Goal: Task Accomplishment & Management: Complete application form

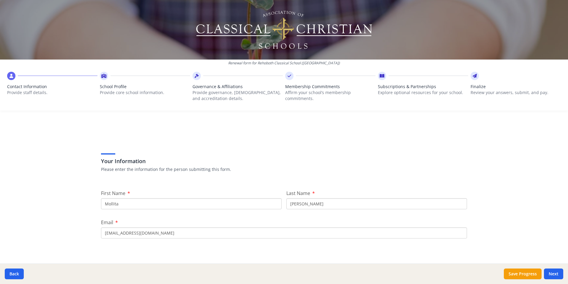
click at [125, 205] on input "Mollita" at bounding box center [191, 203] width 181 height 11
type input "M"
type input "[PERSON_NAME]"
click at [302, 203] on input "[PERSON_NAME]" at bounding box center [377, 203] width 181 height 11
type input "C"
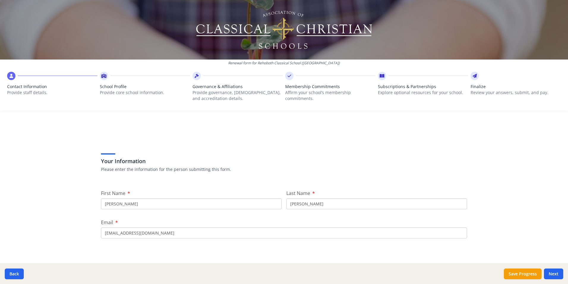
type input "[PERSON_NAME]"
click at [420, 176] on div "Your Information Please enter the information for the person submitting this fo…" at bounding box center [284, 162] width 366 height 36
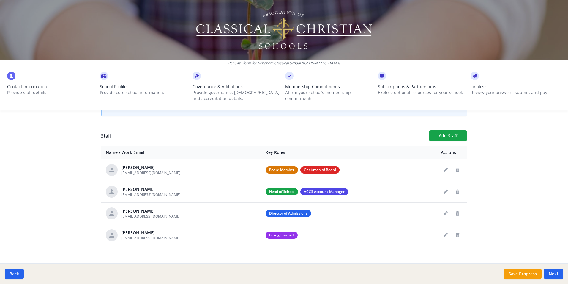
scroll to position [207, 0]
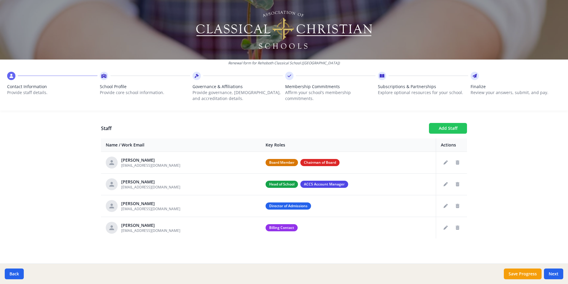
click at [443, 129] on button "Add Staff" at bounding box center [448, 128] width 38 height 11
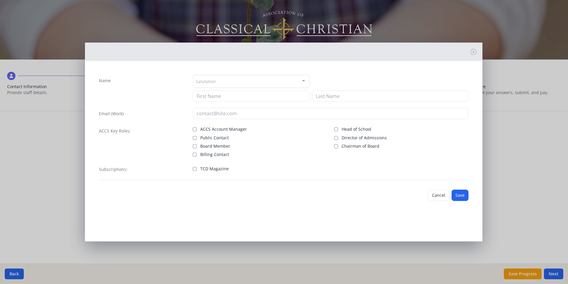
click at [238, 79] on div "Salutation" at bounding box center [251, 81] width 117 height 13
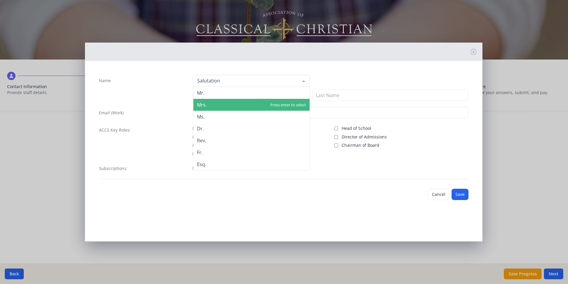
click at [210, 103] on span "Mrs." at bounding box center [252, 105] width 116 height 12
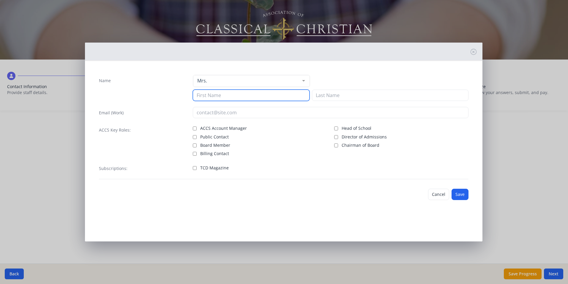
click at [219, 97] on input at bounding box center [251, 94] width 117 height 11
type input "[PERSON_NAME]"
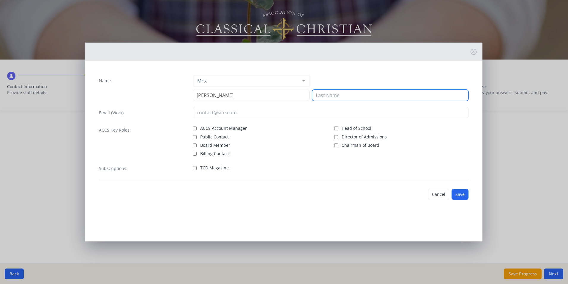
type input "[PERSON_NAME]"
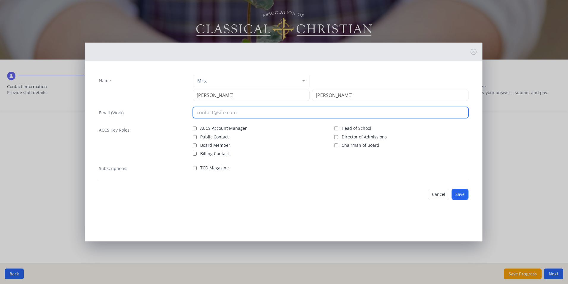
type input "[EMAIL_ADDRESS][DOMAIN_NAME]"
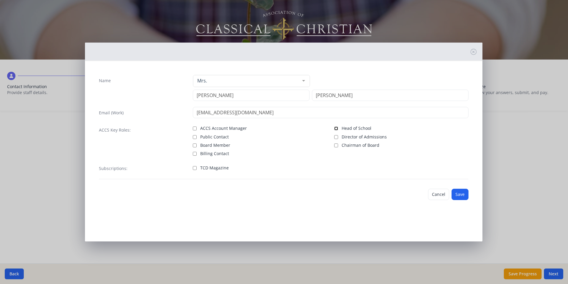
click at [335, 128] on input "Head of School" at bounding box center [336, 128] width 4 height 4
checkbox input "true"
click at [336, 138] on input "Director of Admissions" at bounding box center [336, 137] width 4 height 4
checkbox input "true"
click at [456, 197] on button "Save" at bounding box center [460, 194] width 17 height 11
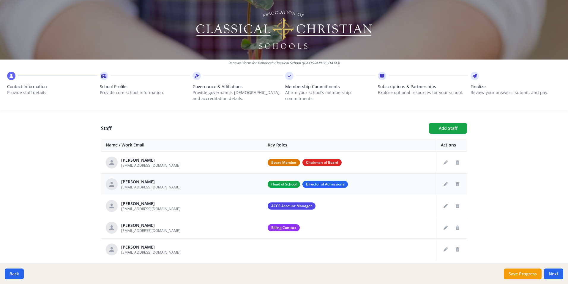
scroll to position [229, 0]
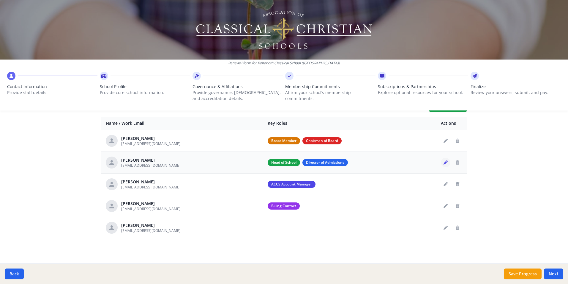
click at [444, 165] on button "Edit staff" at bounding box center [446, 163] width 10 height 10
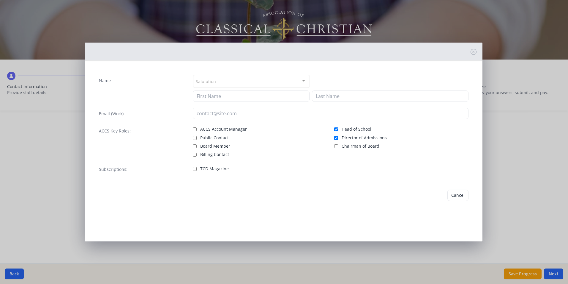
type input "[PERSON_NAME]"
type input "[EMAIL_ADDRESS][DOMAIN_NAME]"
checkbox input "true"
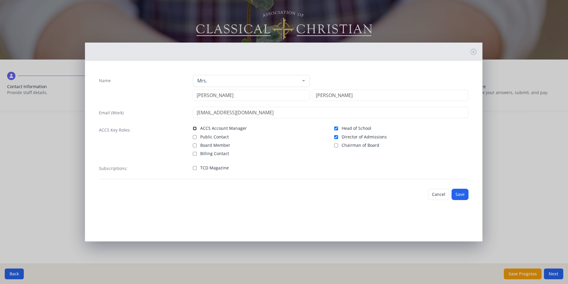
click at [195, 128] on input "ACCS Account Manager" at bounding box center [195, 128] width 4 height 4
checkbox input "true"
click at [335, 127] on input "Head of School" at bounding box center [336, 128] width 4 height 4
checkbox input "false"
click at [336, 136] on input "Director of Admissions" at bounding box center [336, 137] width 4 height 4
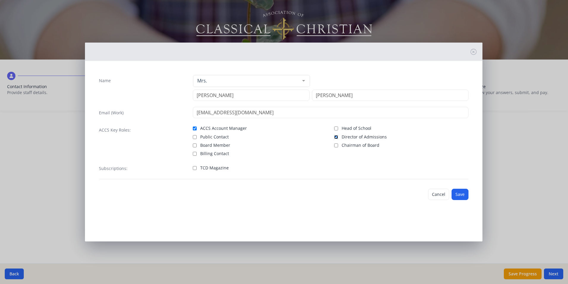
checkbox input "false"
click at [458, 194] on button "Save" at bounding box center [460, 194] width 17 height 11
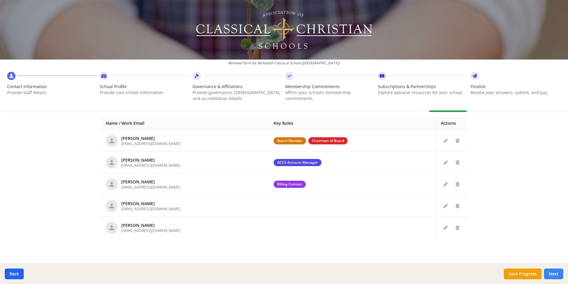
click at [552, 274] on button "Next" at bounding box center [553, 273] width 19 height 11
type input "[PHONE_NUMBER]"
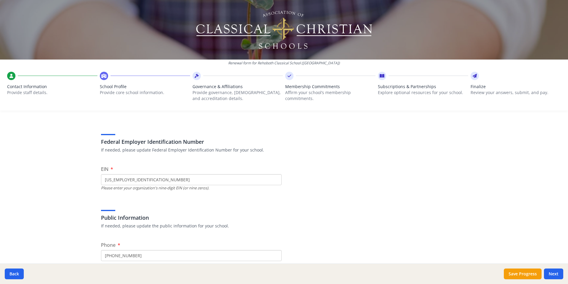
scroll to position [30, 0]
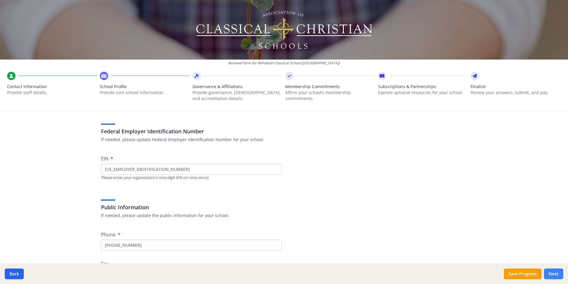
click at [560, 276] on button "Next" at bounding box center [553, 273] width 19 height 11
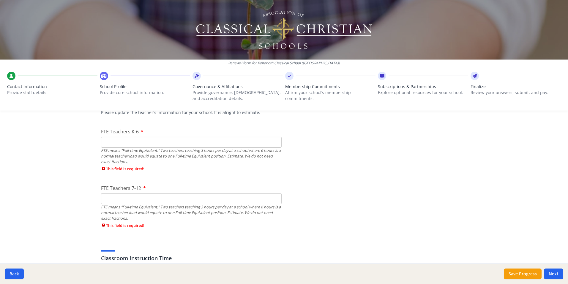
scroll to position [357, 0]
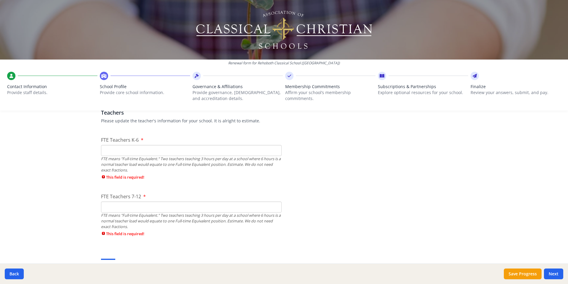
click at [274, 153] on input "FTE Teachers K-6" at bounding box center [191, 150] width 181 height 11
click at [272, 148] on input "1" at bounding box center [191, 150] width 181 height 11
drag, startPoint x: 272, startPoint y: 150, endPoint x: 274, endPoint y: 153, distance: 3.2
click at [274, 152] on input "2" at bounding box center [191, 150] width 181 height 11
click at [275, 153] on input "1" at bounding box center [191, 150] width 181 height 11
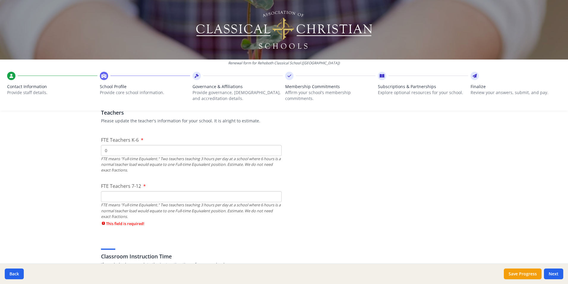
click at [275, 153] on input "0" at bounding box center [191, 150] width 181 height 11
click at [274, 149] on input "1" at bounding box center [191, 150] width 181 height 11
click at [274, 149] on input "2" at bounding box center [191, 150] width 181 height 11
click at [274, 149] on input "3" at bounding box center [191, 150] width 181 height 11
click at [274, 149] on input "4" at bounding box center [191, 150] width 181 height 11
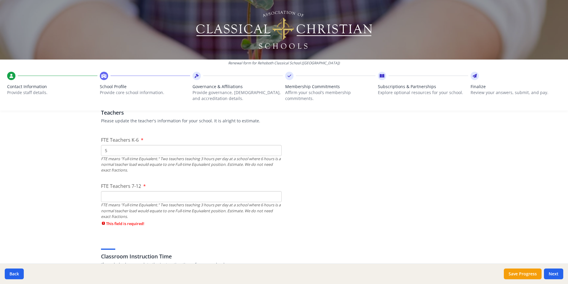
click at [274, 149] on input "5" at bounding box center [191, 150] width 181 height 11
click at [274, 149] on input "6" at bounding box center [191, 150] width 181 height 11
click at [274, 149] on input "7" at bounding box center [191, 150] width 181 height 11
type input "8"
click at [274, 149] on input "8" at bounding box center [191, 150] width 181 height 11
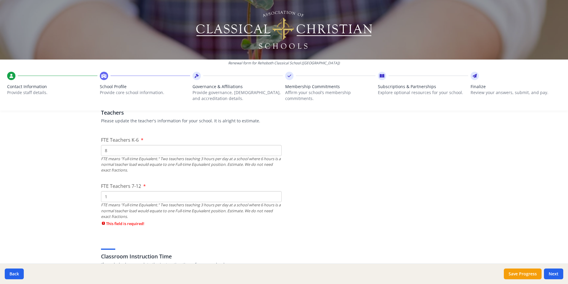
click at [275, 195] on input "1" at bounding box center [191, 196] width 181 height 11
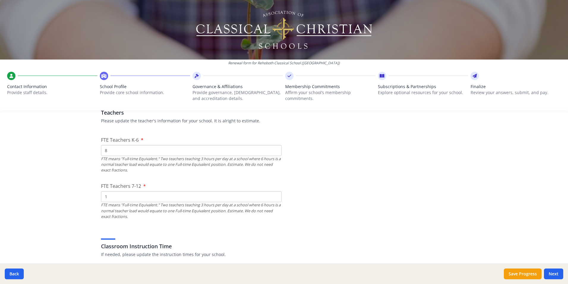
click at [273, 201] on input "1" at bounding box center [191, 196] width 181 height 11
type input "0"
click at [271, 198] on input "0" at bounding box center [191, 196] width 181 height 11
click at [273, 199] on input "0" at bounding box center [191, 196] width 181 height 11
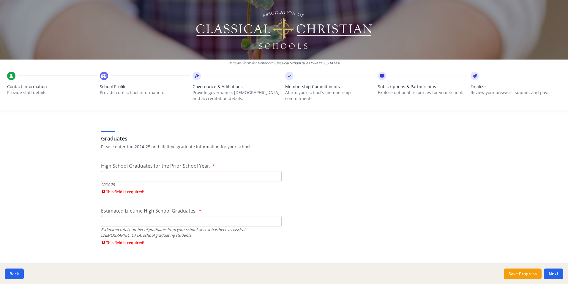
scroll to position [832, 0]
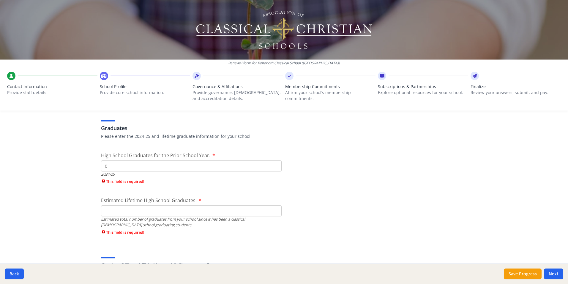
click at [274, 166] on input "0" at bounding box center [191, 165] width 181 height 11
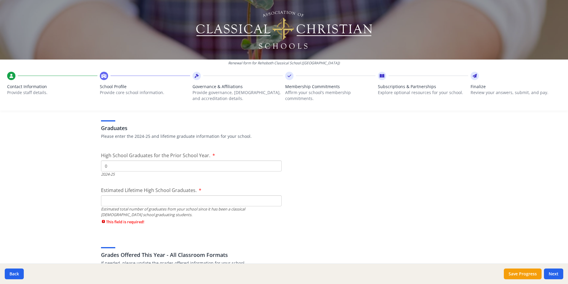
click at [271, 166] on input "0" at bounding box center [191, 165] width 181 height 11
click at [273, 166] on input "1" at bounding box center [191, 165] width 181 height 11
type input "0"
click at [273, 168] on input "0" at bounding box center [191, 165] width 181 height 11
click at [273, 199] on input "1" at bounding box center [191, 200] width 181 height 11
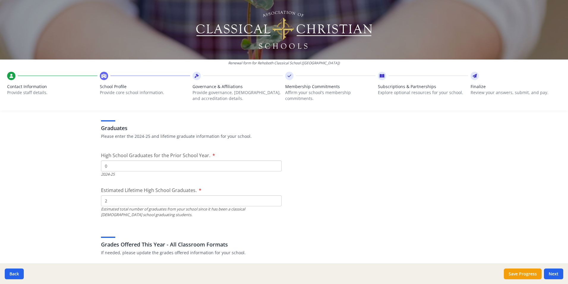
click at [273, 199] on input "2" at bounding box center [191, 200] width 181 height 11
click at [274, 203] on input "1" at bounding box center [191, 200] width 181 height 11
type input "0"
click at [274, 203] on input "0" at bounding box center [191, 200] width 181 height 11
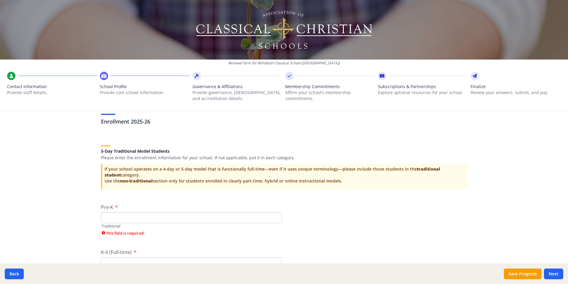
scroll to position [1189, 0]
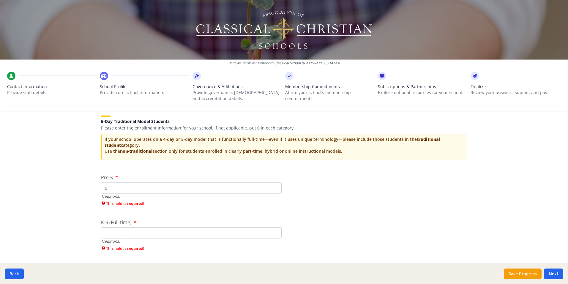
click at [273, 188] on input "0" at bounding box center [191, 187] width 181 height 11
click at [274, 186] on input "1" at bounding box center [191, 187] width 181 height 11
click at [274, 186] on input "2" at bounding box center [191, 187] width 181 height 11
click at [274, 186] on input "3" at bounding box center [191, 187] width 181 height 11
click at [274, 186] on input "4" at bounding box center [191, 187] width 181 height 11
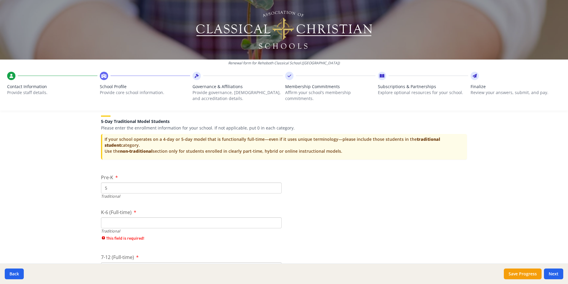
click at [274, 186] on input "5" at bounding box center [191, 187] width 181 height 11
click at [273, 186] on input "6" at bounding box center [191, 187] width 181 height 11
click at [273, 186] on input "7" at bounding box center [191, 187] width 181 height 11
type input "8"
click at [273, 186] on input "8" at bounding box center [191, 187] width 181 height 11
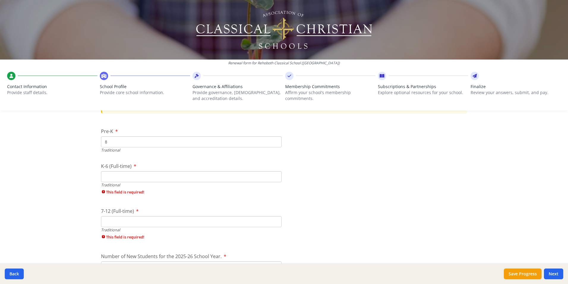
scroll to position [1249, 0]
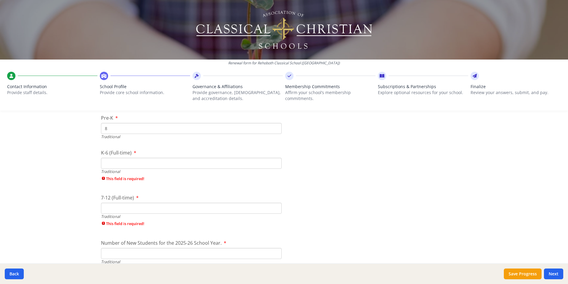
click at [240, 162] on input "K-6 (Full-time)" at bounding box center [191, 163] width 181 height 11
click at [273, 161] on input "1" at bounding box center [191, 163] width 181 height 11
click at [273, 161] on input "2" at bounding box center [191, 163] width 181 height 11
click at [273, 161] on input "3" at bounding box center [191, 163] width 181 height 11
click at [273, 161] on input "4" at bounding box center [191, 163] width 181 height 11
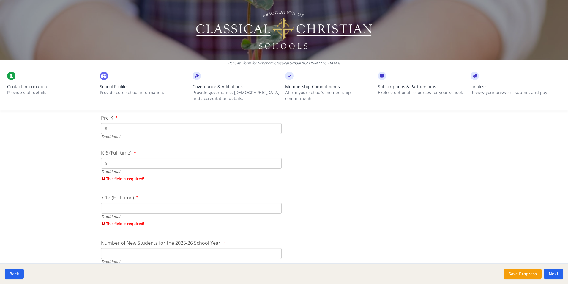
click at [273, 161] on input "5" at bounding box center [191, 163] width 181 height 11
click at [273, 161] on input "6" at bounding box center [191, 163] width 181 height 11
click at [273, 161] on input "7" at bounding box center [191, 163] width 181 height 11
click at [273, 161] on input "8" at bounding box center [191, 163] width 181 height 11
click at [273, 161] on input "9" at bounding box center [191, 163] width 181 height 11
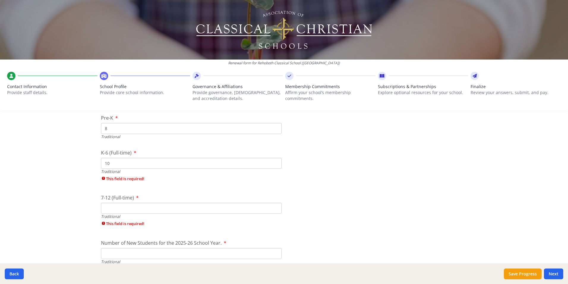
click at [273, 161] on input "10" at bounding box center [191, 163] width 181 height 11
click at [273, 161] on input "11" at bounding box center [191, 163] width 181 height 11
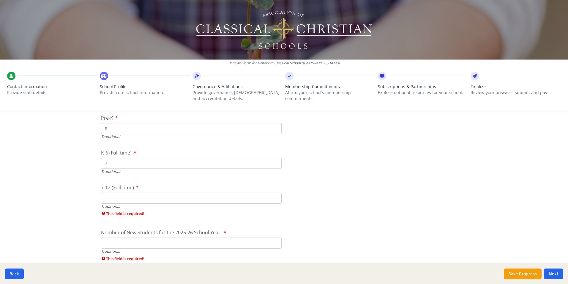
click at [274, 164] on input "7" at bounding box center [191, 163] width 181 height 11
click at [274, 164] on input "6" at bounding box center [191, 163] width 181 height 11
click at [274, 164] on input "5" at bounding box center [191, 163] width 181 height 11
click at [274, 164] on input "4" at bounding box center [191, 163] width 181 height 11
click at [273, 164] on input "3" at bounding box center [191, 163] width 181 height 11
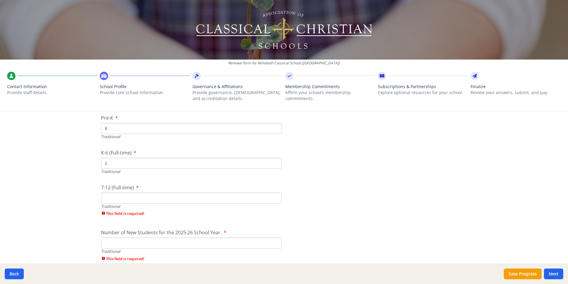
click at [273, 164] on input "2" at bounding box center [191, 163] width 181 height 11
click at [273, 164] on input "1" at bounding box center [191, 163] width 181 height 11
type input "0"
click at [273, 164] on input "0" at bounding box center [191, 163] width 181 height 11
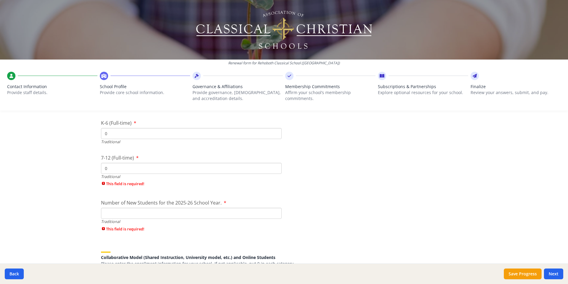
type input "0"
click at [274, 170] on input "0" at bounding box center [191, 168] width 181 height 11
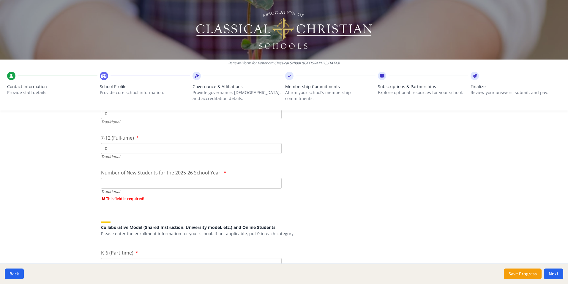
scroll to position [1308, 0]
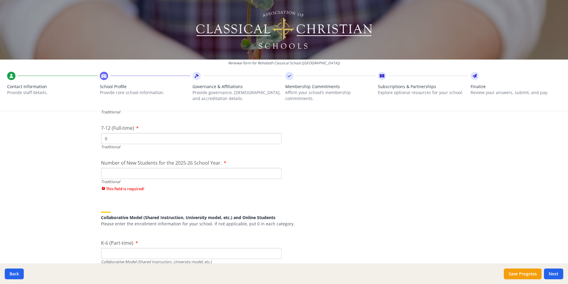
click at [277, 175] on input "Number of New Students for the 2025-26 School Year." at bounding box center [191, 173] width 181 height 11
click at [274, 176] on input "0" at bounding box center [191, 173] width 181 height 11
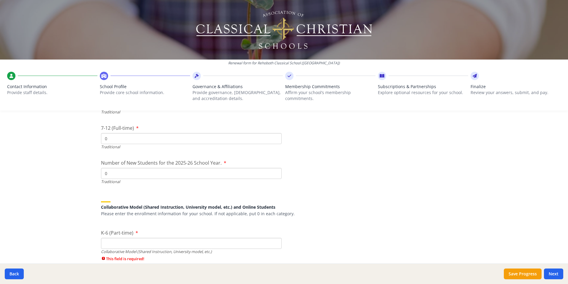
click at [276, 172] on input "0" at bounding box center [191, 173] width 181 height 11
click at [275, 172] on input "1" at bounding box center [191, 173] width 181 height 11
click at [274, 172] on input "2" at bounding box center [191, 173] width 181 height 11
click at [273, 171] on input "3" at bounding box center [191, 173] width 181 height 11
click at [273, 171] on input "4" at bounding box center [191, 173] width 181 height 11
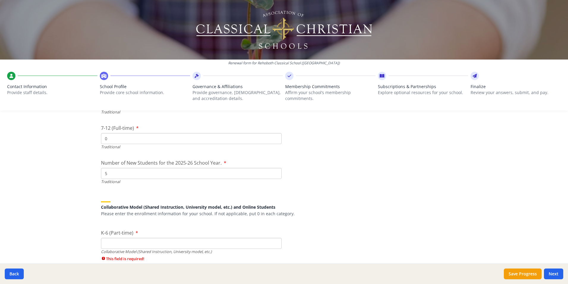
click at [273, 171] on input "5" at bounding box center [191, 173] width 181 height 11
click at [273, 171] on input "6" at bounding box center [191, 173] width 181 height 11
click at [273, 171] on input "7" at bounding box center [191, 173] width 181 height 11
click at [273, 171] on input "8" at bounding box center [191, 173] width 181 height 11
click at [273, 171] on input "9" at bounding box center [191, 173] width 181 height 11
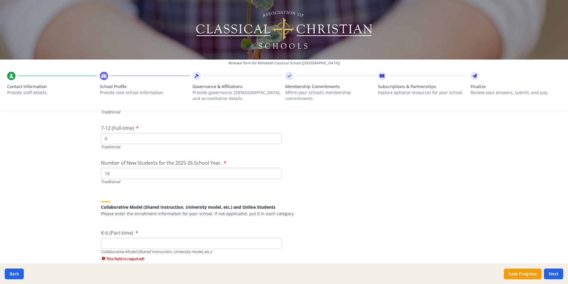
click at [273, 171] on input "10" at bounding box center [191, 173] width 181 height 11
click at [273, 171] on input "11" at bounding box center [191, 173] width 181 height 11
click at [273, 171] on input "12" at bounding box center [191, 173] width 181 height 11
click at [273, 171] on input "13" at bounding box center [191, 173] width 181 height 11
click at [273, 171] on input "14" at bounding box center [191, 173] width 181 height 11
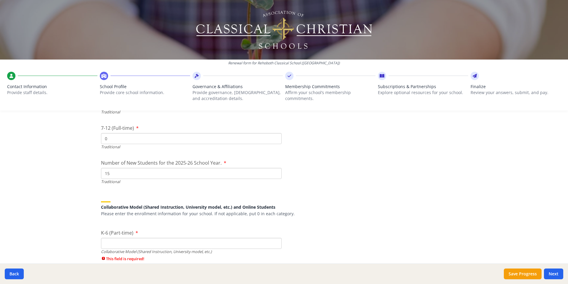
click at [273, 171] on input "15" at bounding box center [191, 173] width 181 height 11
click at [273, 171] on input "16" at bounding box center [191, 173] width 181 height 11
click at [273, 171] on input "17" at bounding box center [191, 173] width 181 height 11
click at [273, 171] on input "18" at bounding box center [191, 173] width 181 height 11
click at [273, 171] on input "19" at bounding box center [191, 173] width 181 height 11
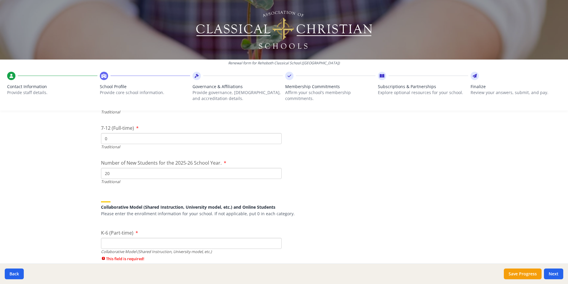
click at [273, 171] on input "20" at bounding box center [191, 173] width 181 height 11
click at [273, 171] on input "21" at bounding box center [191, 173] width 181 height 11
click at [273, 171] on input "22" at bounding box center [191, 173] width 181 height 11
click at [273, 171] on input "23" at bounding box center [191, 173] width 181 height 11
click at [273, 171] on input "24" at bounding box center [191, 173] width 181 height 11
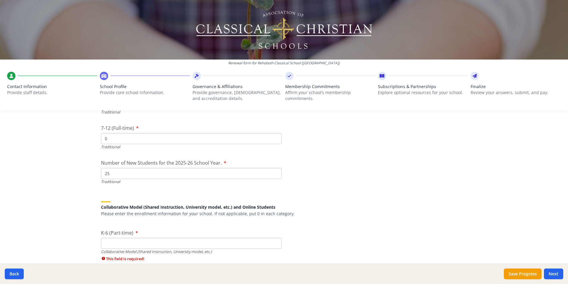
click at [273, 171] on input "25" at bounding box center [191, 173] width 181 height 11
click at [273, 171] on input "26" at bounding box center [191, 173] width 181 height 11
click at [273, 171] on input "27" at bounding box center [191, 173] width 181 height 11
click at [273, 171] on input "28" at bounding box center [191, 173] width 181 height 11
click at [273, 172] on input "29" at bounding box center [191, 173] width 181 height 11
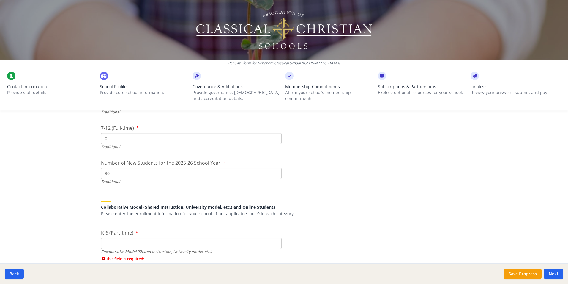
click at [273, 172] on input "30" at bounding box center [191, 173] width 181 height 11
click at [273, 172] on input "31" at bounding box center [191, 173] width 181 height 11
click at [273, 172] on input "32" at bounding box center [191, 173] width 181 height 11
click at [273, 172] on input "33" at bounding box center [191, 173] width 181 height 11
click at [273, 172] on input "34" at bounding box center [191, 173] width 181 height 11
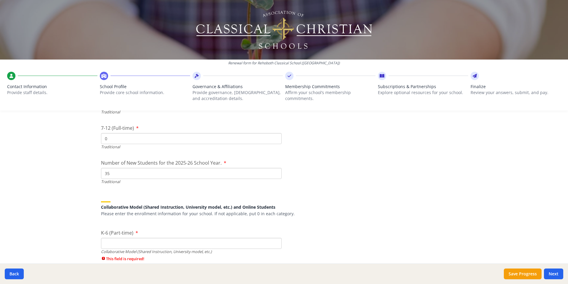
click at [273, 172] on input "35" at bounding box center [191, 173] width 181 height 11
click at [273, 172] on input "36" at bounding box center [191, 173] width 181 height 11
click at [273, 172] on input "37" at bounding box center [191, 173] width 181 height 11
click at [273, 172] on input "38" at bounding box center [191, 173] width 181 height 11
click at [273, 172] on input "39" at bounding box center [191, 173] width 181 height 11
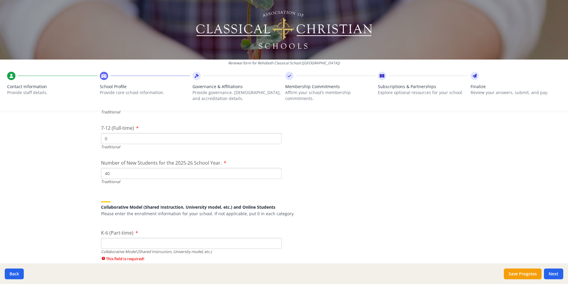
click at [273, 172] on input "40" at bounding box center [191, 173] width 181 height 11
click at [273, 172] on input "41" at bounding box center [191, 173] width 181 height 11
click at [273, 172] on input "42" at bounding box center [191, 173] width 181 height 11
click at [273, 172] on input "43" at bounding box center [191, 173] width 181 height 11
click at [273, 172] on input "44" at bounding box center [191, 173] width 181 height 11
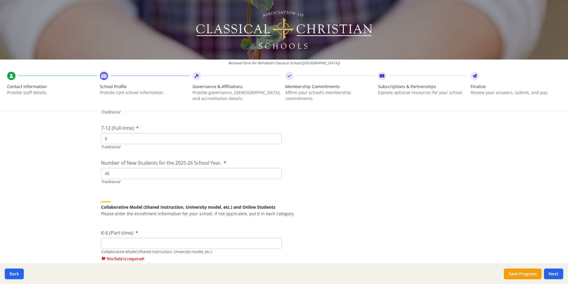
click at [273, 172] on input "45" at bounding box center [191, 173] width 181 height 11
click at [273, 172] on input "46" at bounding box center [191, 173] width 181 height 11
click at [273, 172] on input "47" at bounding box center [191, 173] width 181 height 11
click at [273, 172] on input "48" at bounding box center [191, 173] width 181 height 11
click at [273, 172] on input "52" at bounding box center [191, 173] width 181 height 11
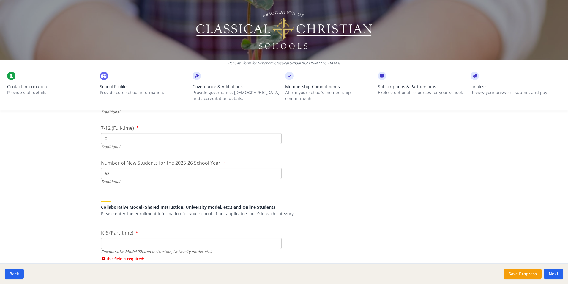
click at [273, 172] on input "53" at bounding box center [191, 173] width 181 height 11
click at [274, 172] on input "54" at bounding box center [191, 173] width 181 height 11
click at [274, 172] on input "55" at bounding box center [191, 173] width 181 height 11
click at [274, 172] on input "56" at bounding box center [191, 173] width 181 height 11
click at [274, 172] on input "57" at bounding box center [191, 173] width 181 height 11
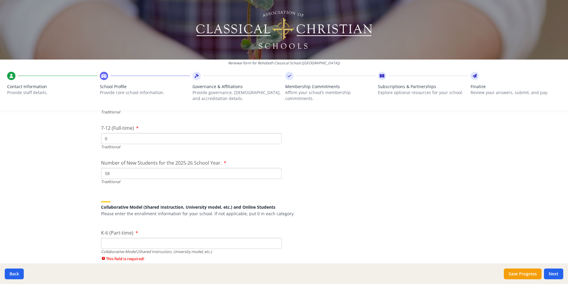
click at [274, 172] on input "58" at bounding box center [191, 173] width 181 height 11
click at [274, 172] on input "59" at bounding box center [191, 173] width 181 height 11
type input "60"
click at [274, 172] on input "60" at bounding box center [191, 173] width 181 height 11
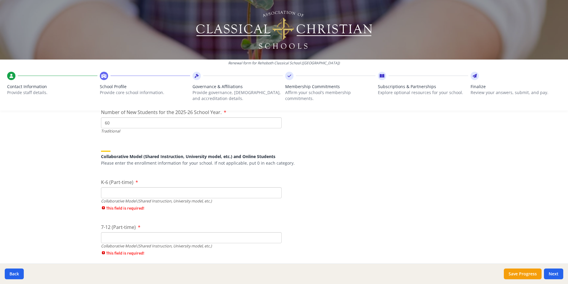
scroll to position [1368, 0]
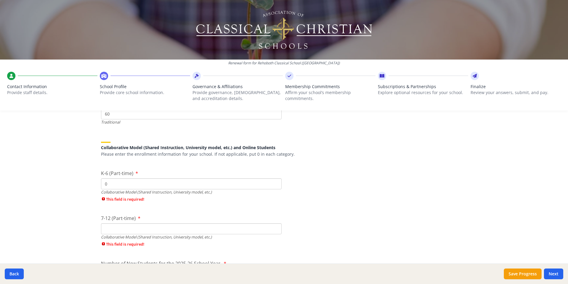
type input "0"
click at [274, 185] on input "0" at bounding box center [191, 183] width 181 height 11
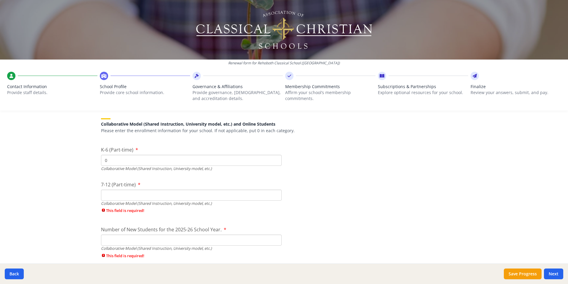
scroll to position [1427, 0]
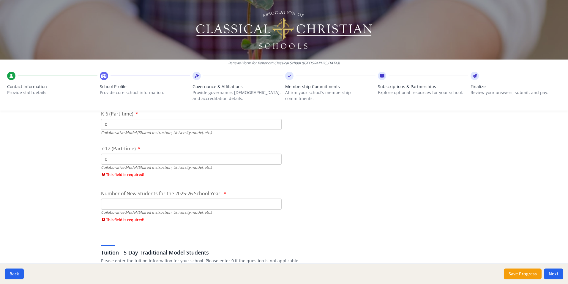
type input "0"
click at [273, 161] on input "0" at bounding box center [191, 158] width 181 height 11
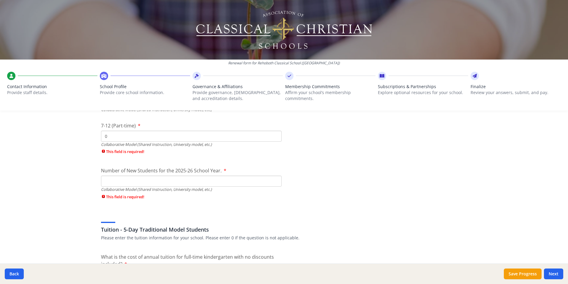
scroll to position [1457, 0]
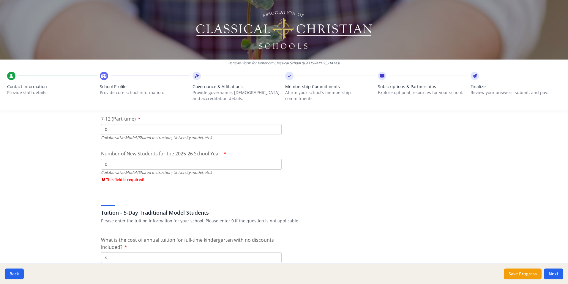
click at [273, 166] on input "0" at bounding box center [191, 163] width 181 height 11
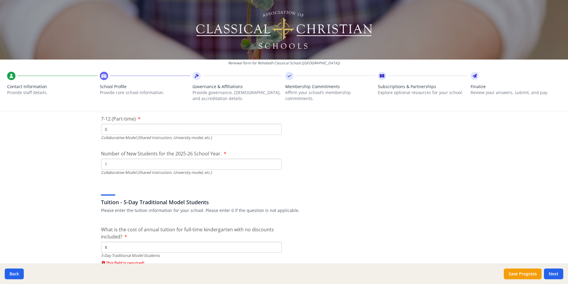
click at [273, 162] on input "1" at bounding box center [191, 163] width 181 height 11
click at [273, 162] on input "2" at bounding box center [191, 163] width 181 height 11
click at [273, 162] on input "3" at bounding box center [191, 163] width 181 height 11
click at [273, 162] on input "4" at bounding box center [191, 163] width 181 height 11
click at [273, 162] on input "5" at bounding box center [191, 163] width 181 height 11
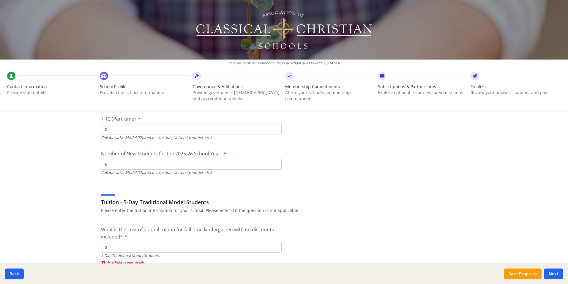
click at [273, 162] on input "6" at bounding box center [191, 163] width 181 height 11
click at [273, 162] on input "7" at bounding box center [191, 163] width 181 height 11
click at [273, 162] on input "8" at bounding box center [191, 163] width 181 height 11
click at [273, 162] on input "9" at bounding box center [191, 163] width 181 height 11
click at [273, 162] on input "10" at bounding box center [191, 163] width 181 height 11
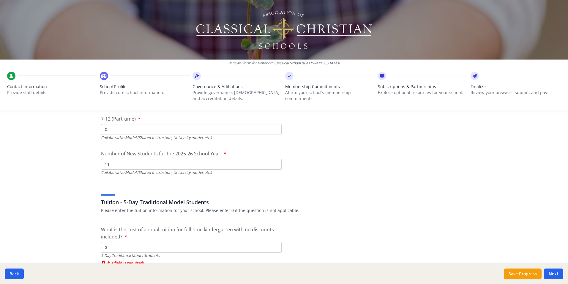
click at [273, 162] on input "11" at bounding box center [191, 163] width 181 height 11
click at [273, 162] on input "12" at bounding box center [191, 163] width 181 height 11
click at [273, 162] on input "13" at bounding box center [191, 163] width 181 height 11
click at [273, 162] on input "14" at bounding box center [191, 163] width 181 height 11
click at [273, 162] on input "15" at bounding box center [191, 163] width 181 height 11
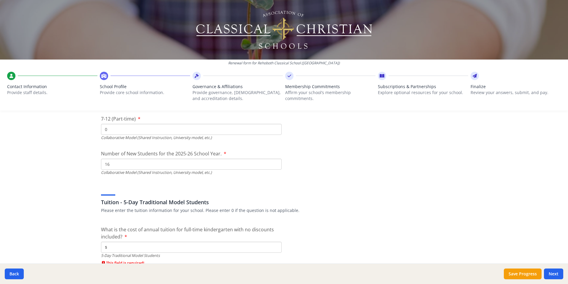
click at [273, 162] on input "16" at bounding box center [191, 163] width 181 height 11
click at [273, 162] on input "17" at bounding box center [191, 163] width 181 height 11
click at [273, 162] on input "18" at bounding box center [191, 163] width 181 height 11
click at [273, 162] on input "19" at bounding box center [191, 163] width 181 height 11
click at [273, 162] on input "20" at bounding box center [191, 163] width 181 height 11
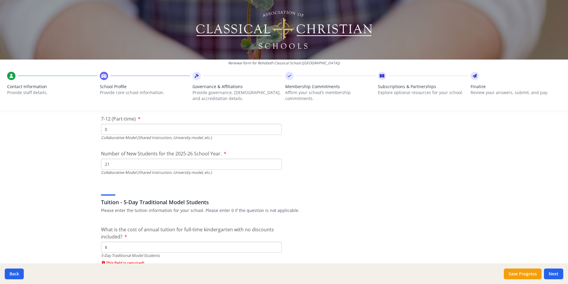
click at [273, 162] on input "21" at bounding box center [191, 163] width 181 height 11
click at [273, 162] on input "22" at bounding box center [191, 163] width 181 height 11
click at [273, 162] on input "23" at bounding box center [191, 163] width 181 height 11
click at [273, 162] on input "24" at bounding box center [191, 163] width 181 height 11
click at [273, 162] on input "25" at bounding box center [191, 163] width 181 height 11
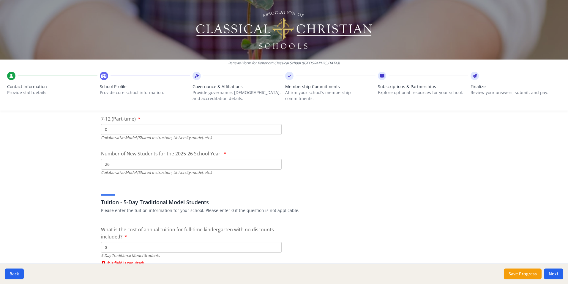
click at [273, 162] on input "26" at bounding box center [191, 163] width 181 height 11
click at [273, 162] on input "27" at bounding box center [191, 163] width 181 height 11
click at [273, 162] on input "28" at bounding box center [191, 163] width 181 height 11
click at [273, 162] on input "29" at bounding box center [191, 163] width 181 height 11
click at [273, 162] on input "30" at bounding box center [191, 163] width 181 height 11
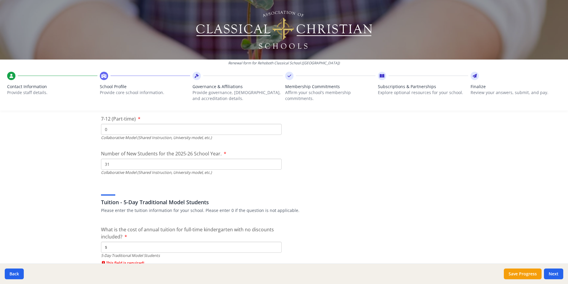
click at [273, 162] on input "31" at bounding box center [191, 163] width 181 height 11
click at [273, 162] on input "32" at bounding box center [191, 163] width 181 height 11
click at [273, 162] on input "33" at bounding box center [191, 163] width 181 height 11
click at [273, 162] on input "34" at bounding box center [191, 163] width 181 height 11
click at [273, 162] on input "35" at bounding box center [191, 163] width 181 height 11
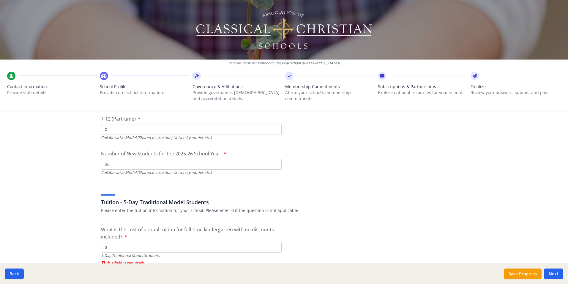
click at [273, 162] on input "36" at bounding box center [191, 163] width 181 height 11
click at [273, 162] on input "37" at bounding box center [191, 163] width 181 height 11
click at [273, 162] on input "38" at bounding box center [191, 163] width 181 height 11
click at [273, 162] on input "39" at bounding box center [191, 163] width 181 height 11
click at [273, 162] on input "40" at bounding box center [191, 163] width 181 height 11
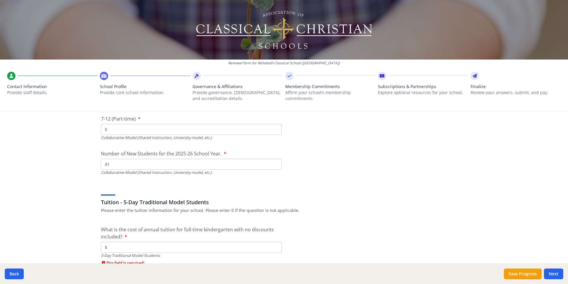
click at [273, 162] on input "41" at bounding box center [191, 163] width 181 height 11
click at [273, 162] on input "42" at bounding box center [191, 163] width 181 height 11
click at [273, 162] on input "43" at bounding box center [191, 163] width 181 height 11
click at [273, 162] on input "44" at bounding box center [191, 163] width 181 height 11
click at [273, 162] on input "45" at bounding box center [191, 163] width 181 height 11
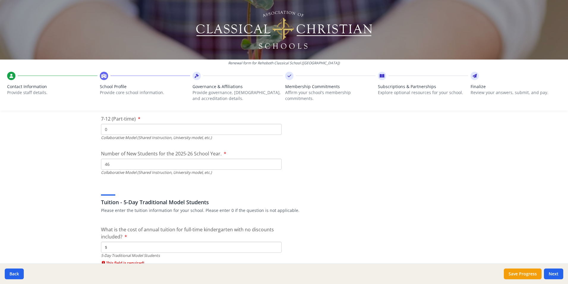
click at [273, 162] on input "46" at bounding box center [191, 163] width 181 height 11
click at [273, 162] on input "47" at bounding box center [191, 163] width 181 height 11
click at [273, 162] on input "48" at bounding box center [191, 163] width 181 height 11
click at [273, 162] on input "49" at bounding box center [191, 163] width 181 height 11
click at [273, 162] on input "50" at bounding box center [191, 163] width 181 height 11
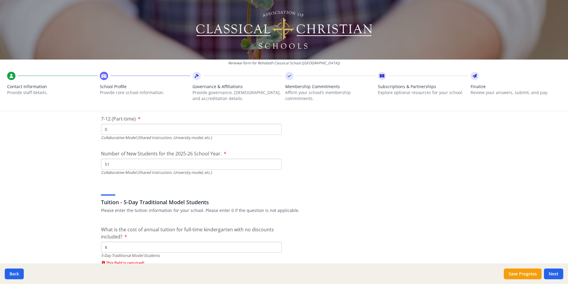
click at [273, 162] on input "51" at bounding box center [191, 163] width 181 height 11
click at [273, 162] on input "52" at bounding box center [191, 163] width 181 height 11
click at [273, 162] on input "53" at bounding box center [191, 163] width 181 height 11
click at [273, 162] on input "54" at bounding box center [191, 163] width 181 height 11
click at [273, 162] on input "55" at bounding box center [191, 163] width 181 height 11
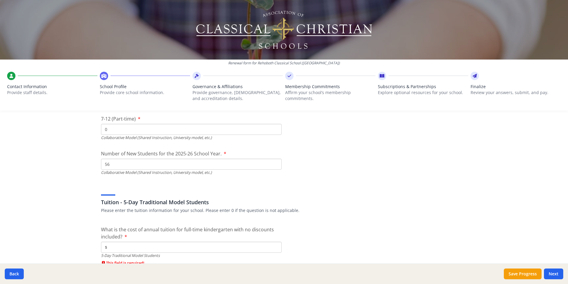
click at [273, 162] on input "56" at bounding box center [191, 163] width 181 height 11
click at [273, 162] on input "57" at bounding box center [191, 163] width 181 height 11
click at [273, 162] on input "58" at bounding box center [191, 163] width 181 height 11
click at [273, 162] on input "59" at bounding box center [191, 163] width 181 height 11
type input "60"
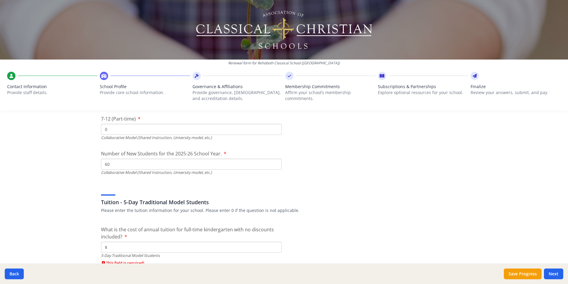
click at [273, 162] on input "60" at bounding box center [191, 163] width 181 height 11
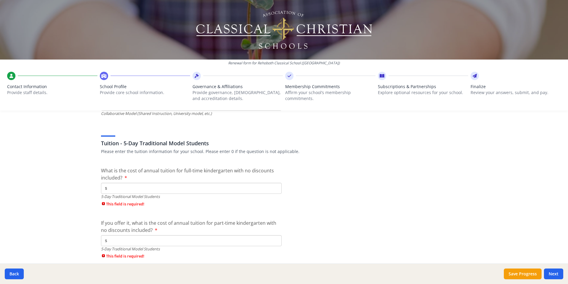
scroll to position [1516, 0]
click at [241, 186] on input "$" at bounding box center [191, 187] width 181 height 11
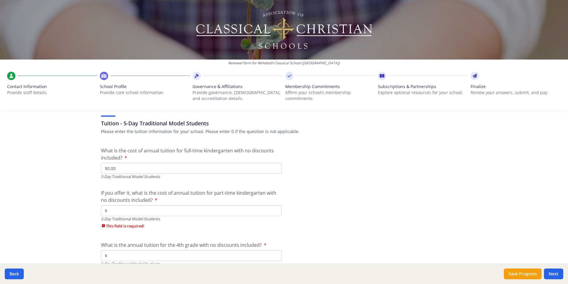
scroll to position [1546, 0]
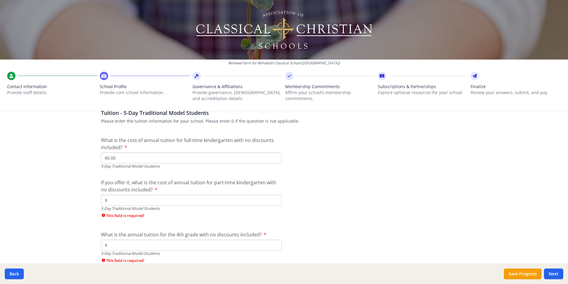
type input "$0.00"
click at [155, 200] on input "$" at bounding box center [191, 199] width 181 height 11
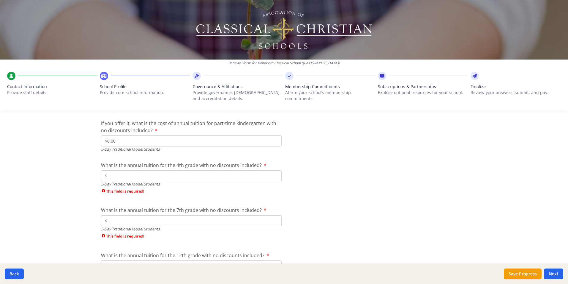
scroll to position [1606, 0]
type input "$0.00"
click at [180, 173] on input "$" at bounding box center [191, 175] width 181 height 11
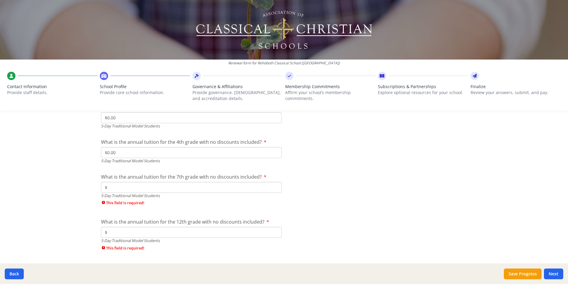
scroll to position [1665, 0]
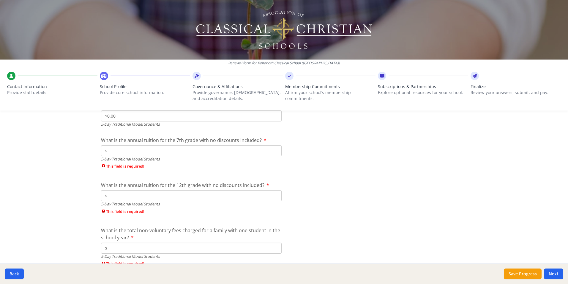
type input "$0.00"
click at [186, 152] on input "$" at bounding box center [191, 150] width 181 height 11
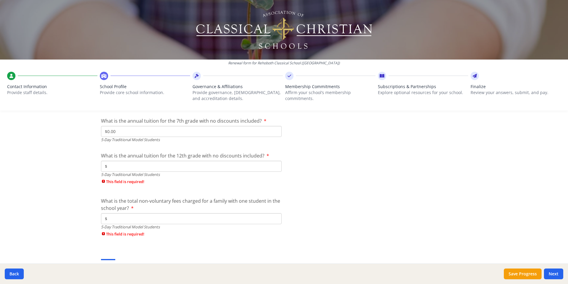
scroll to position [1695, 0]
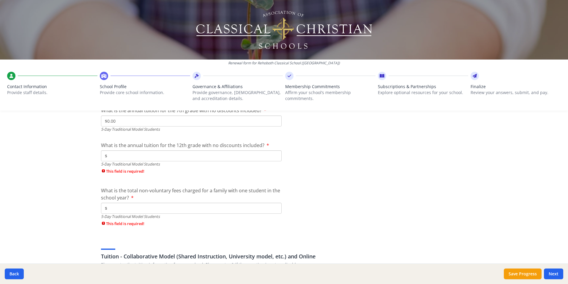
type input "$0.00"
click at [186, 157] on input "$" at bounding box center [191, 155] width 181 height 11
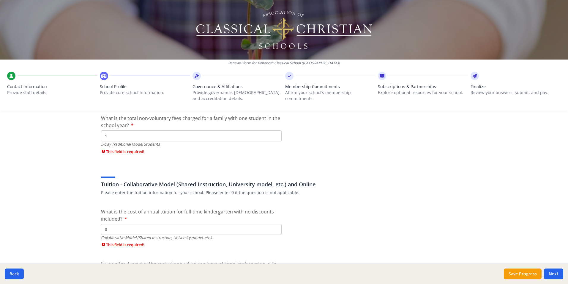
scroll to position [1724, 0]
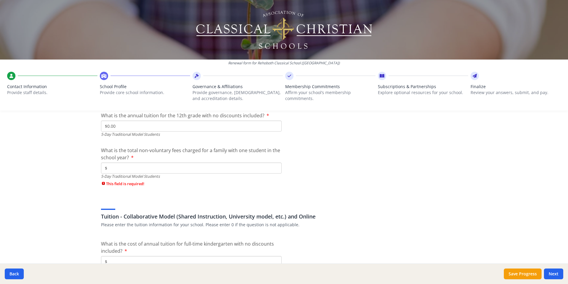
type input "$0.00"
click at [225, 170] on input "$" at bounding box center [191, 167] width 181 height 11
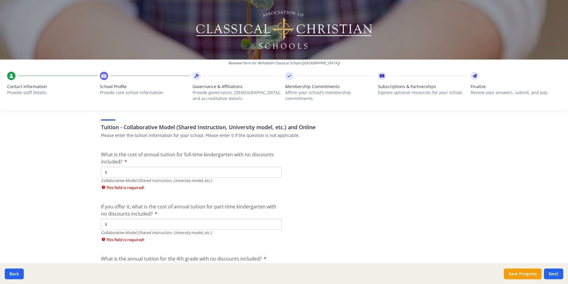
scroll to position [1814, 0]
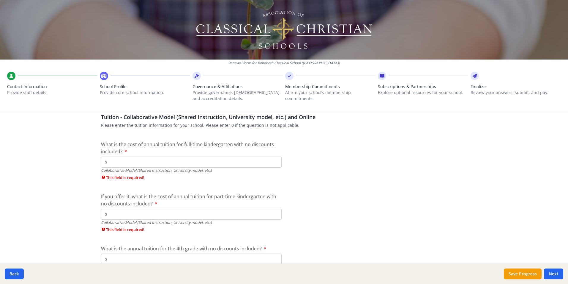
type input "$0.00"
click at [150, 164] on input "$" at bounding box center [191, 161] width 181 height 11
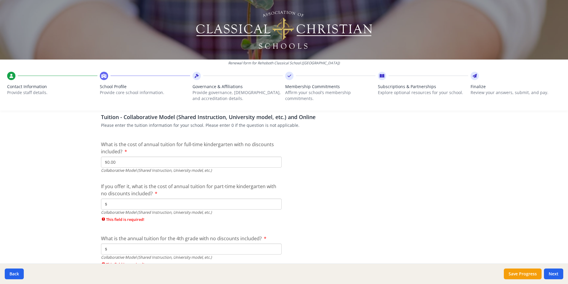
type input "$0.00"
click at [152, 206] on input "$" at bounding box center [191, 203] width 181 height 11
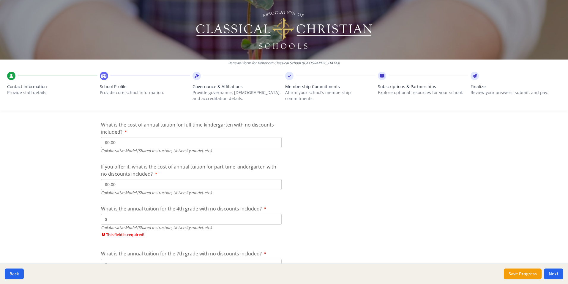
scroll to position [1873, 0]
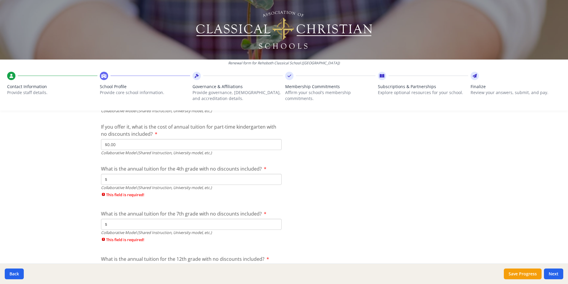
type input "$0.00"
click at [192, 180] on input "$" at bounding box center [191, 179] width 181 height 11
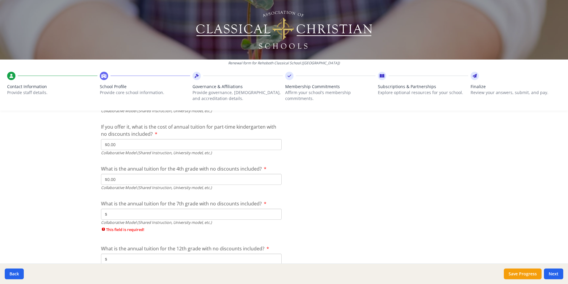
type input "$0.00"
click at [203, 212] on input "$" at bounding box center [191, 213] width 181 height 11
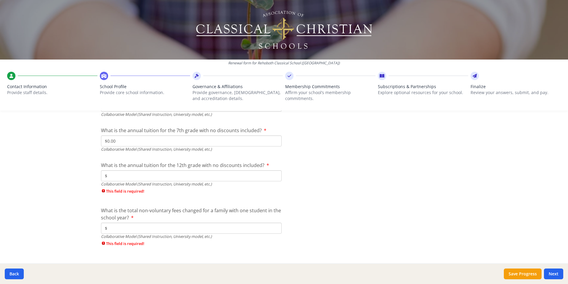
scroll to position [1957, 0]
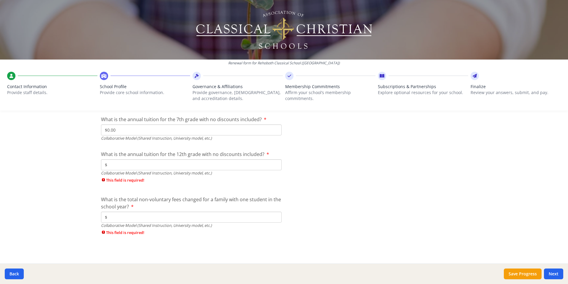
type input "$0.00"
click at [204, 164] on input "$" at bounding box center [191, 164] width 181 height 11
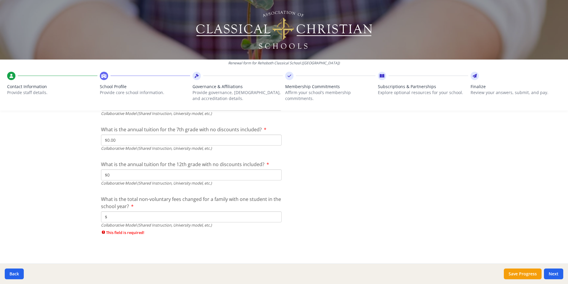
scroll to position [1947, 0]
type input "$0.00"
click at [202, 219] on input "$" at bounding box center [191, 216] width 181 height 11
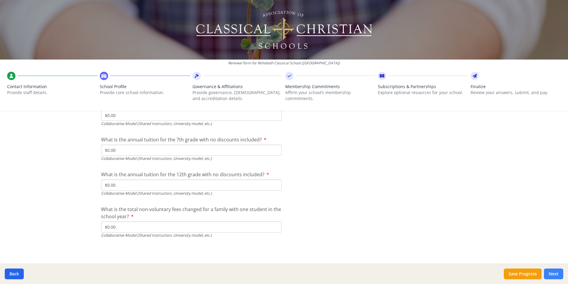
type input "$0.00"
click at [560, 271] on button "Next" at bounding box center [553, 273] width 19 height 11
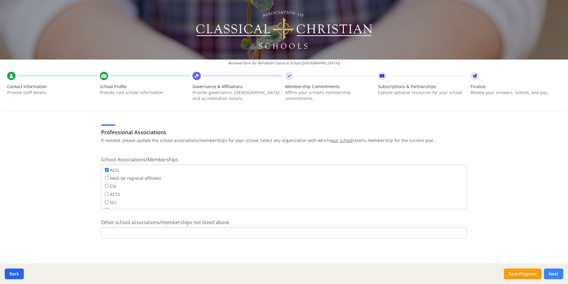
scroll to position [419, 0]
click at [560, 271] on button "Next" at bounding box center [553, 273] width 19 height 11
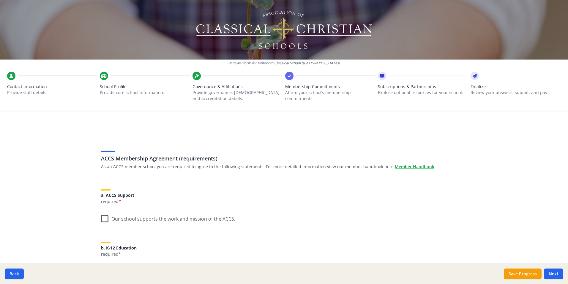
scroll to position [0, 0]
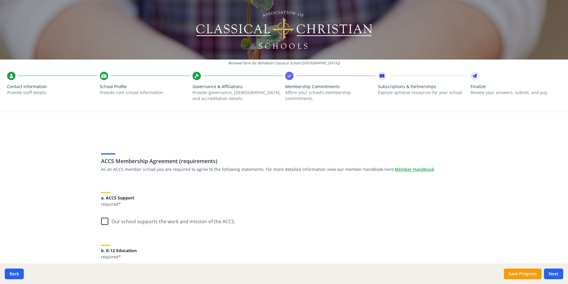
click at [106, 222] on label "Our school supports the work and mission of the ACCS." at bounding box center [168, 219] width 134 height 13
click at [0, 0] on input "Our school supports the work and mission of the ACCS." at bounding box center [0, 0] width 0 height 0
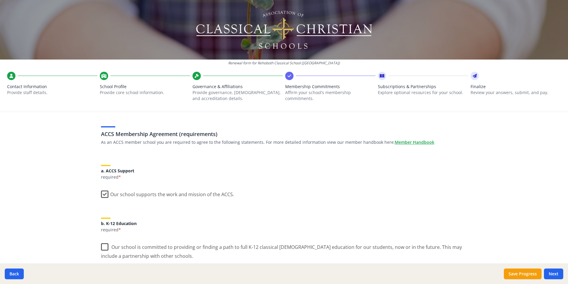
scroll to position [89, 0]
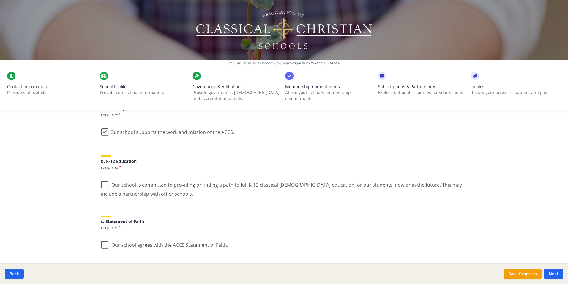
click at [101, 188] on label "Our school is committed to providing or finding a path to full K-12 classical […" at bounding box center [284, 187] width 366 height 20
click at [0, 0] on input "Our school is committed to providing or finding a path to full K-12 classical […" at bounding box center [0, 0] width 0 height 0
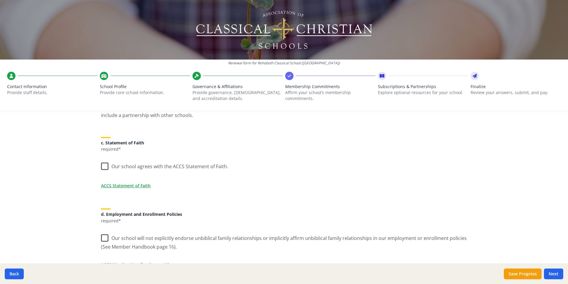
scroll to position [178, 0]
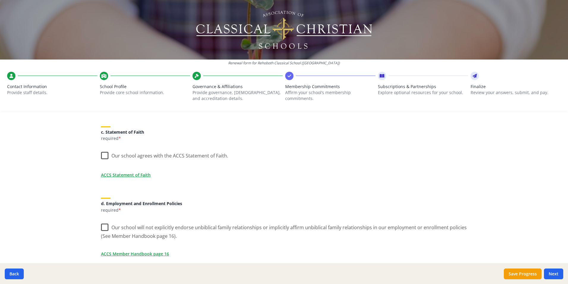
click at [99, 158] on div "ACCS Membership Agreement (requirements) As an ACCS member school you are requi…" at bounding box center [284, 274] width 381 height 647
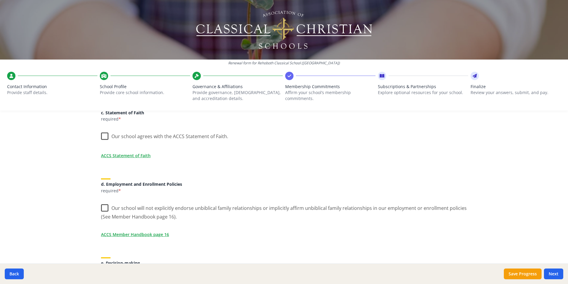
scroll to position [208, 0]
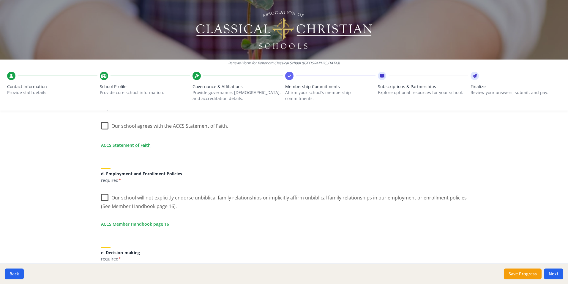
click at [102, 128] on label "Our school agrees with the ACCS Statement of Faith." at bounding box center [164, 124] width 127 height 13
click at [0, 0] on input "Our school agrees with the ACCS Statement of Faith." at bounding box center [0, 0] width 0 height 0
click at [102, 199] on label "Our school will not explicitly endorse unbiblical family relationships or impli…" at bounding box center [284, 200] width 366 height 20
click at [0, 0] on input "Our school will not explicitly endorse unbiblical family relationships or impli…" at bounding box center [0, 0] width 0 height 0
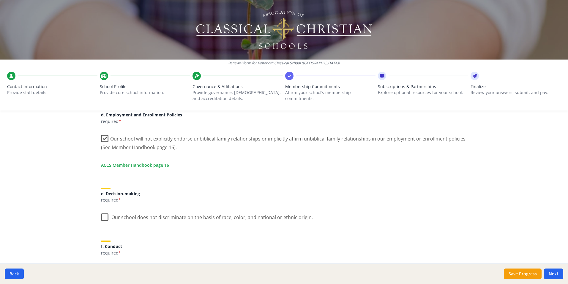
scroll to position [268, 0]
click at [104, 215] on label "Our school does not discriminate on the basis of race, color, and national or e…" at bounding box center [207, 215] width 212 height 13
click at [0, 0] on input "Our school does not discriminate on the basis of race, color, and national or e…" at bounding box center [0, 0] width 0 height 0
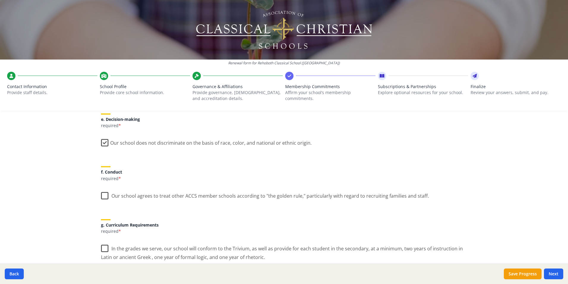
scroll to position [357, 0]
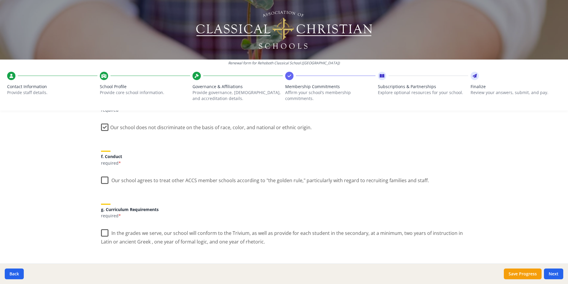
click at [105, 183] on label "Our school agrees to treat other ACCS member schools according to "the golden r…" at bounding box center [265, 178] width 328 height 13
click at [0, 0] on input "Our school agrees to treat other ACCS member schools according to "the golden r…" at bounding box center [0, 0] width 0 height 0
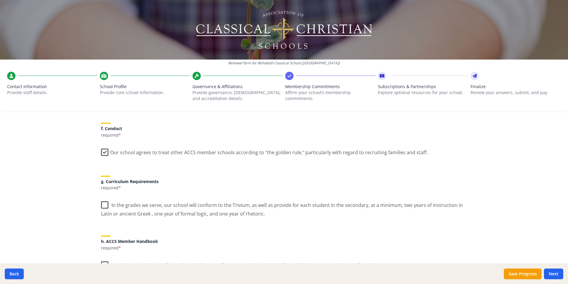
scroll to position [446, 0]
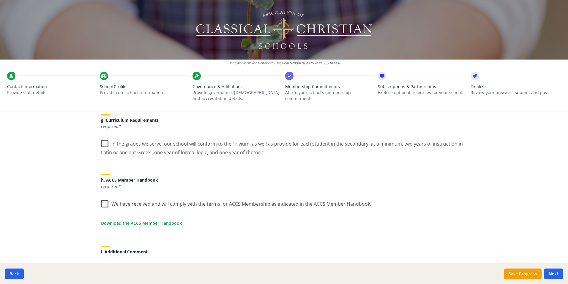
click at [103, 145] on label "In the grades we serve, our school will conform to the Trivium, as well as prov…" at bounding box center [284, 146] width 366 height 20
click at [0, 0] on input "In the grades we serve, our school will conform to the Trivium, as well as prov…" at bounding box center [0, 0] width 0 height 0
click at [104, 204] on label "We have received and will comply with the terms for ACCS Membership as indicate…" at bounding box center [236, 202] width 271 height 13
click at [0, 0] on input "We have received and will comply with the terms for ACCS Membership as indicate…" at bounding box center [0, 0] width 0 height 0
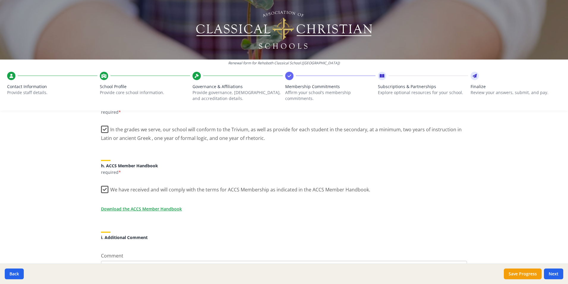
scroll to position [505, 0]
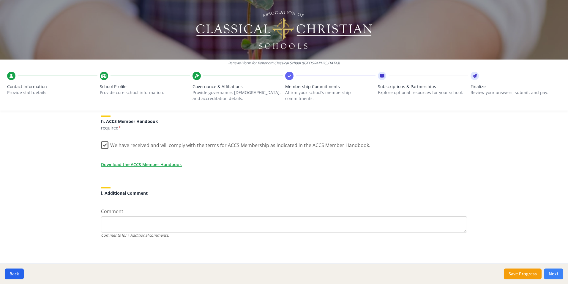
click at [550, 274] on button "Next" at bounding box center [553, 273] width 19 height 11
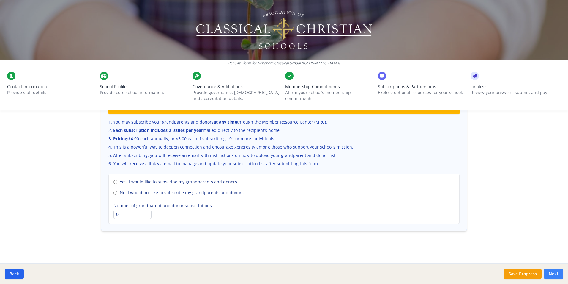
scroll to position [396, 0]
click at [114, 193] on input "No. I would not like to subscribe my grandparents and donors." at bounding box center [116, 193] width 4 height 4
radio input "true"
click at [554, 276] on button "Next" at bounding box center [553, 273] width 19 height 11
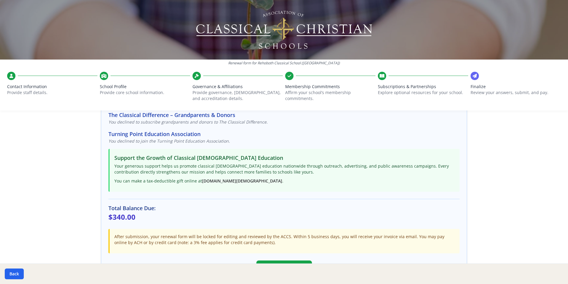
scroll to position [145, 0]
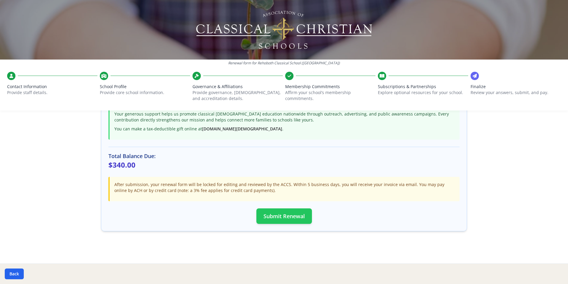
click at [272, 216] on button "Submit Renewal" at bounding box center [285, 215] width 56 height 15
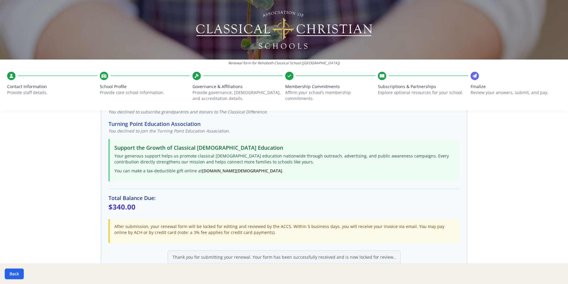
scroll to position [143, 0]
